Goal: Information Seeking & Learning: Learn about a topic

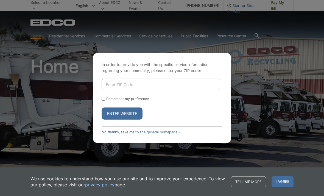
click at [163, 90] on input "Enter ZIP Code" at bounding box center [161, 85] width 119 height 12
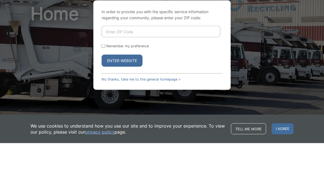
type input "91941"
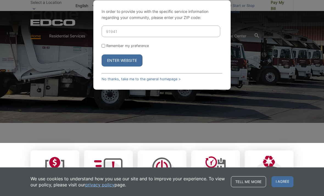
click at [128, 66] on button "Enter Website" at bounding box center [122, 60] width 41 height 12
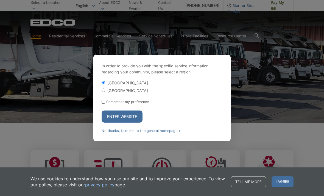
click at [130, 121] on button "Enter Website" at bounding box center [122, 116] width 41 height 12
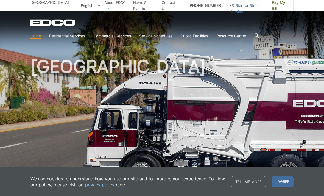
click at [195, 147] on h1 "[GEOGRAPHIC_DATA]" at bounding box center [161, 118] width 263 height 121
click at [0, 0] on span at bounding box center [0, 0] width 0 height 0
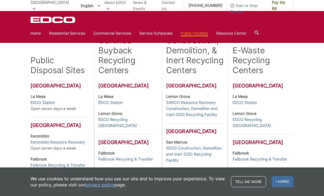
scroll to position [130, 0]
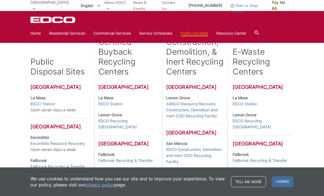
click at [274, 118] on link "EDCO Recycling Buyback Center" at bounding box center [263, 124] width 61 height 12
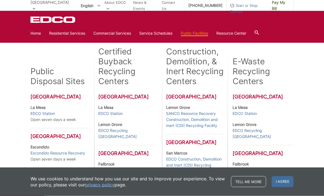
scroll to position [122, 0]
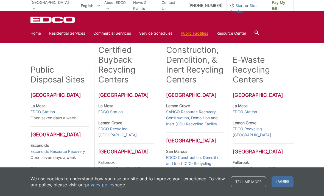
click at [252, 112] on link "EDCO Station" at bounding box center [245, 112] width 24 height 6
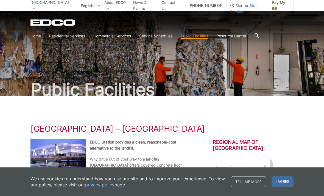
click at [0, 0] on link "Recycling" at bounding box center [0, 0] width 0 height 0
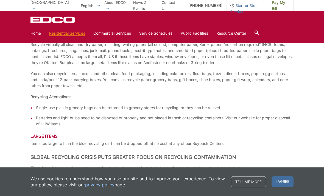
scroll to position [688, 0]
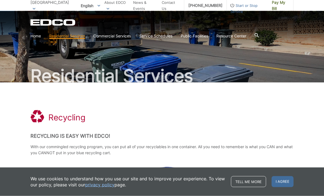
scroll to position [13, 0]
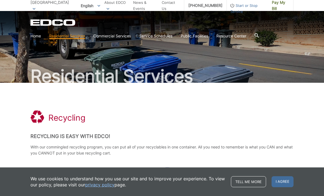
click at [0, 0] on link "Mandatory Recycling Requirements" at bounding box center [0, 0] width 0 height 0
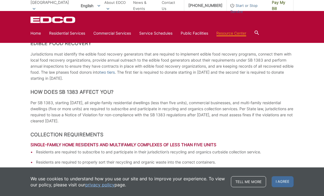
scroll to position [456, 0]
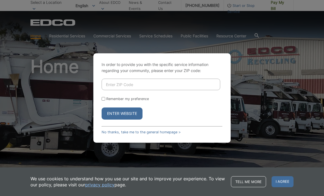
click at [159, 90] on input "Enter ZIP Code" at bounding box center [161, 85] width 119 height 12
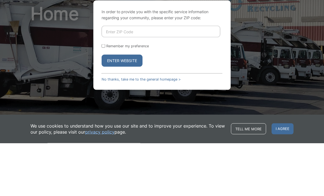
type input "91941"
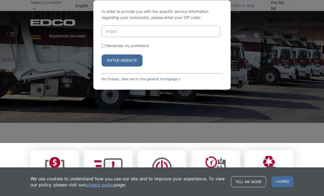
click at [128, 66] on button "Enter Website" at bounding box center [122, 60] width 41 height 12
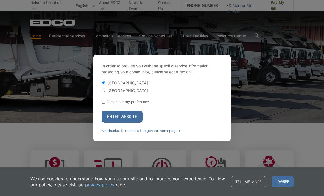
click at [136, 122] on button "Enter Website" at bounding box center [122, 116] width 41 height 12
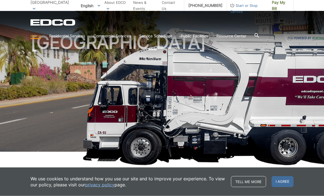
scroll to position [25, 0]
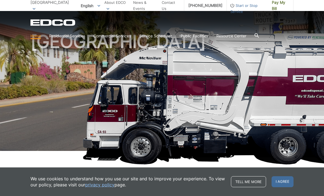
click at [286, 187] on span "I agree" at bounding box center [283, 181] width 22 height 11
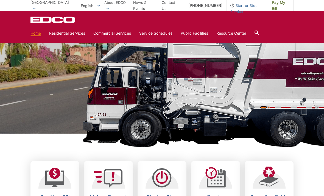
scroll to position [0, 0]
